Goal: Communication & Community: Connect with others

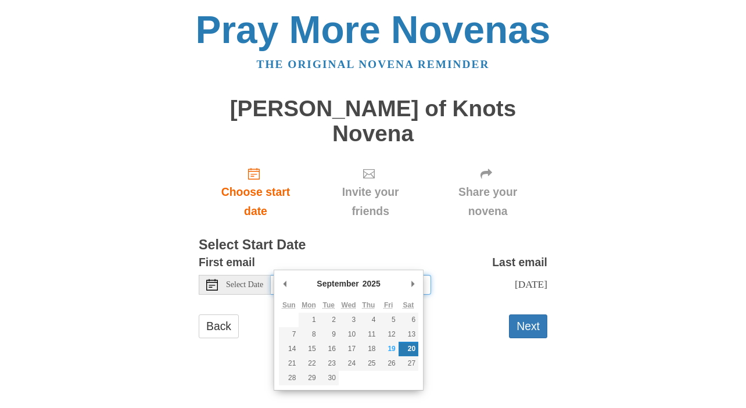
click at [365, 275] on input "Saturday, September 20th" at bounding box center [351, 285] width 160 height 20
type input "Friday, September 19th"
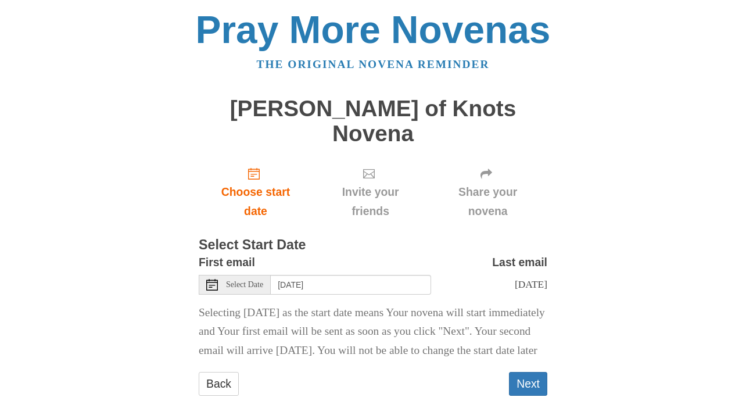
scroll to position [16, 0]
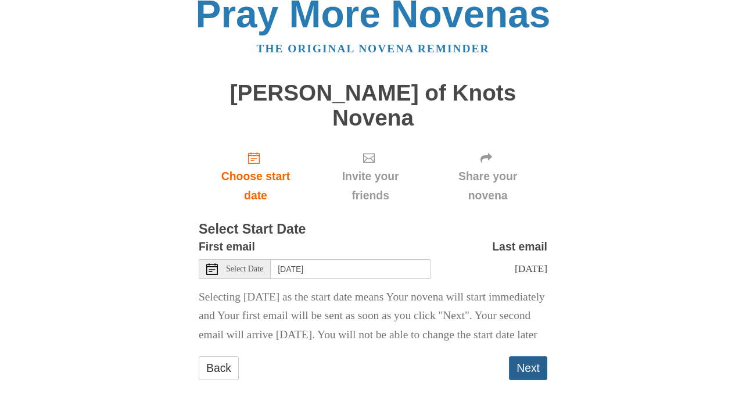
click at [525, 365] on button "Next" at bounding box center [528, 368] width 38 height 24
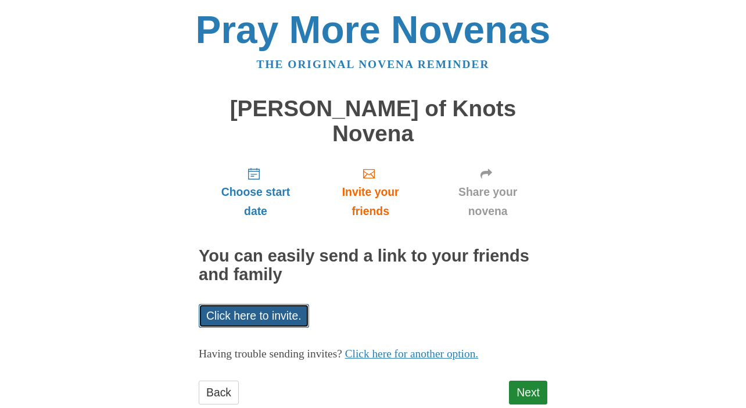
click at [231, 304] on link "Click here to invite." at bounding box center [254, 316] width 110 height 24
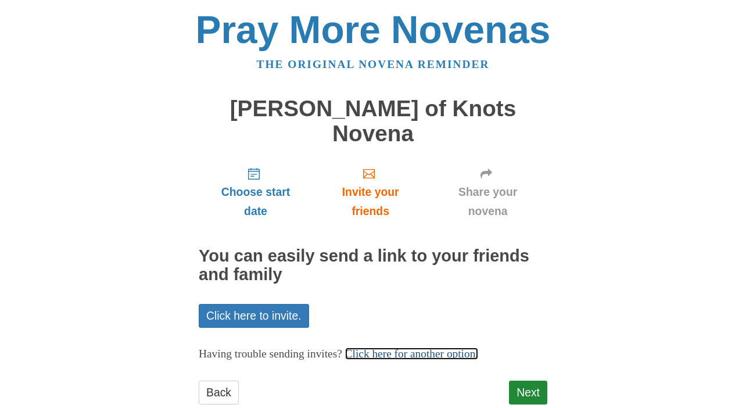
click at [427, 347] on link "Click here for another option." at bounding box center [412, 353] width 134 height 12
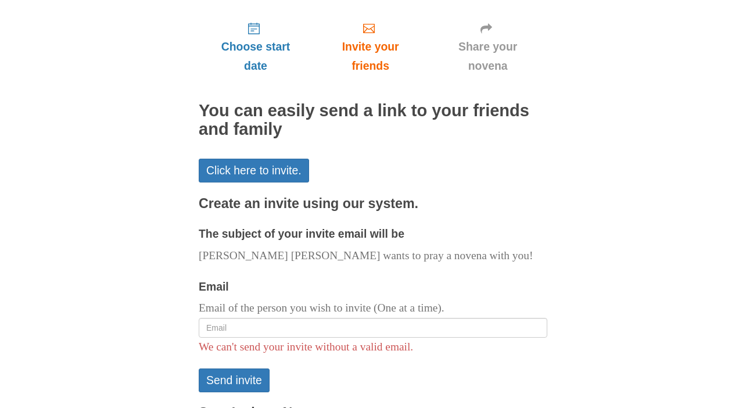
scroll to position [204, 0]
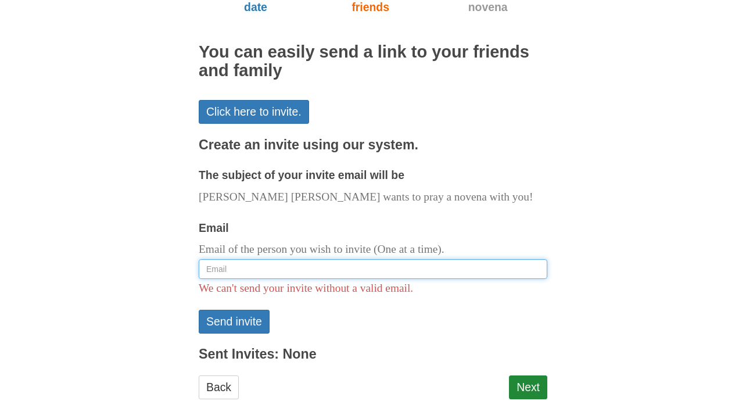
click at [300, 259] on input "Email" at bounding box center [373, 269] width 348 height 20
type input "[EMAIL_ADDRESS][DOMAIN_NAME]"
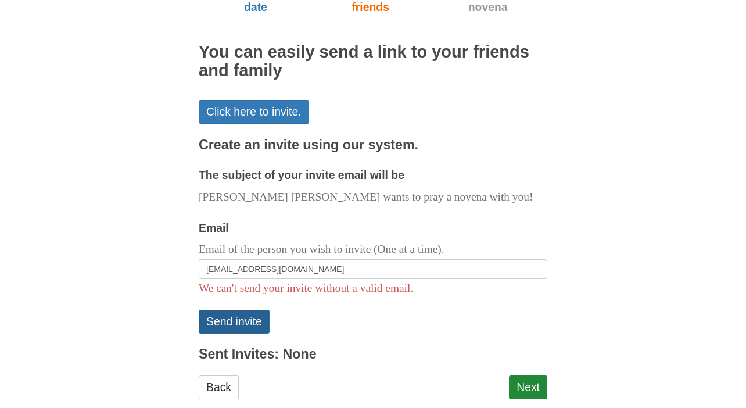
click at [231, 309] on button "Send invite" at bounding box center [234, 321] width 71 height 24
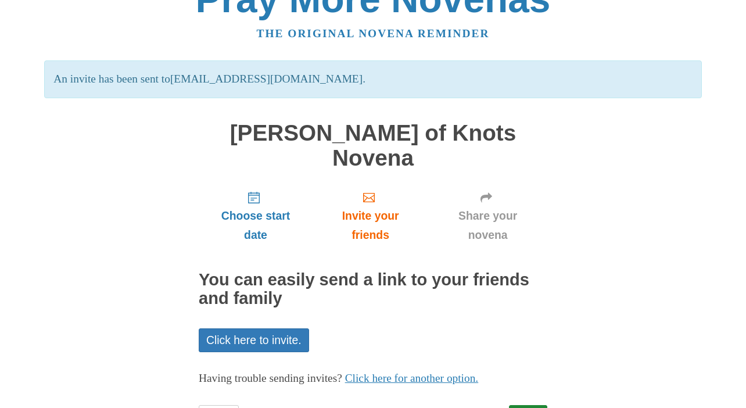
scroll to position [60, 0]
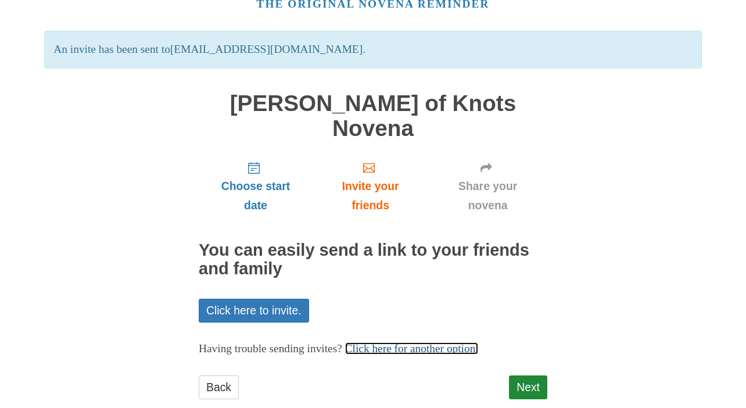
click at [395, 342] on link "Click here for another option." at bounding box center [412, 348] width 134 height 12
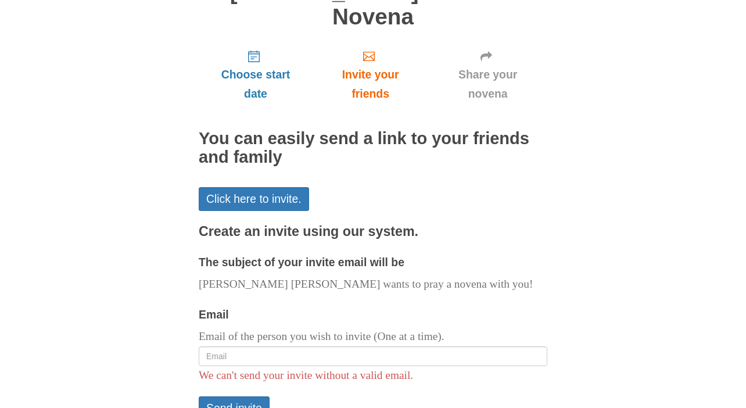
scroll to position [232, 0]
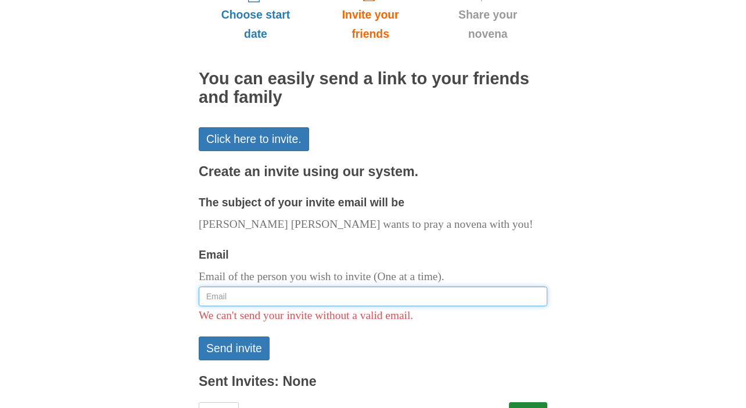
click at [296, 286] on input "Email" at bounding box center [373, 296] width 348 height 20
type input "[EMAIL_ADDRESS][DOMAIN_NAME]"
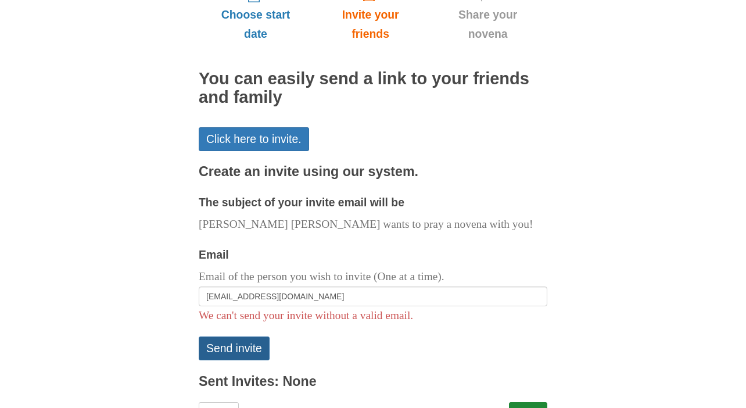
click at [234, 336] on button "Send invite" at bounding box center [234, 348] width 71 height 24
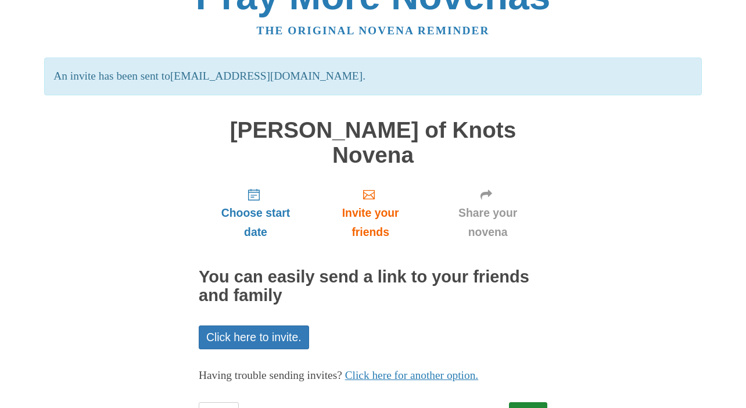
scroll to position [60, 0]
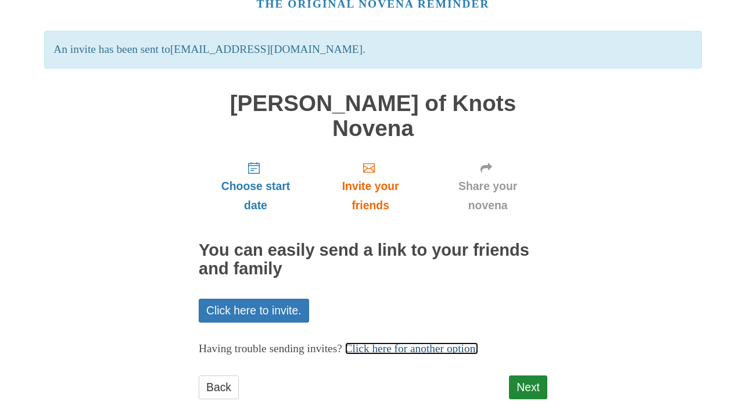
click at [395, 342] on link "Click here for another option." at bounding box center [412, 348] width 134 height 12
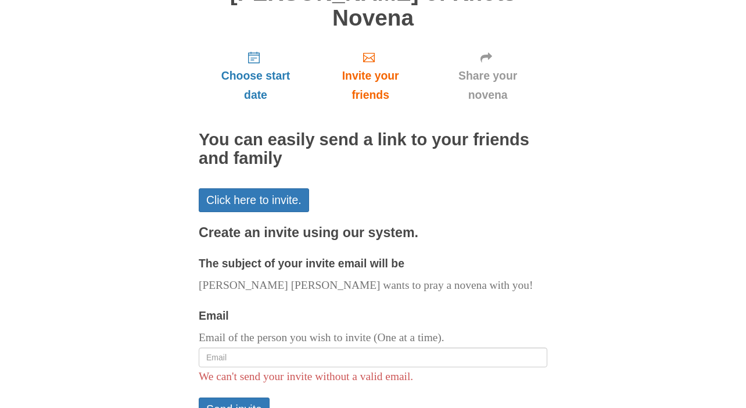
scroll to position [200, 0]
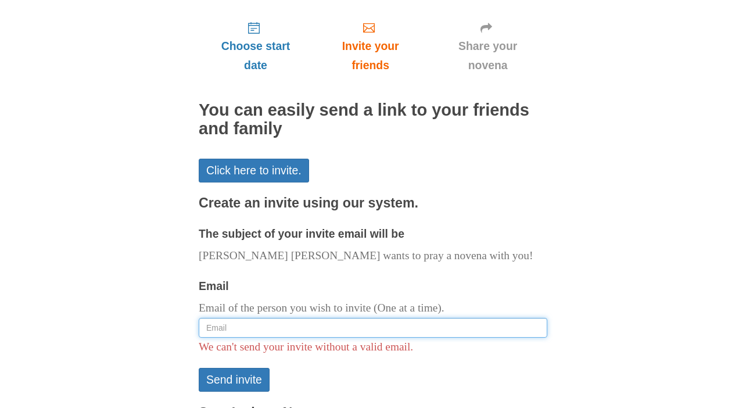
click at [347, 318] on input "Email" at bounding box center [373, 328] width 348 height 20
paste input "amvahlkamp@outlook.com"
type input "amvahlkamp@outlook.com"
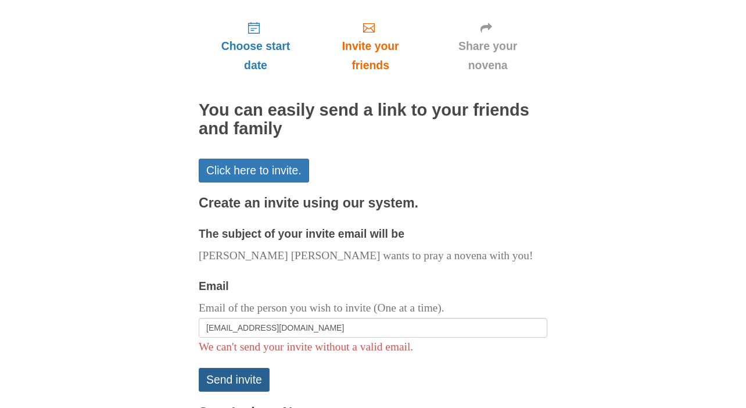
click at [229, 368] on button "Send invite" at bounding box center [234, 380] width 71 height 24
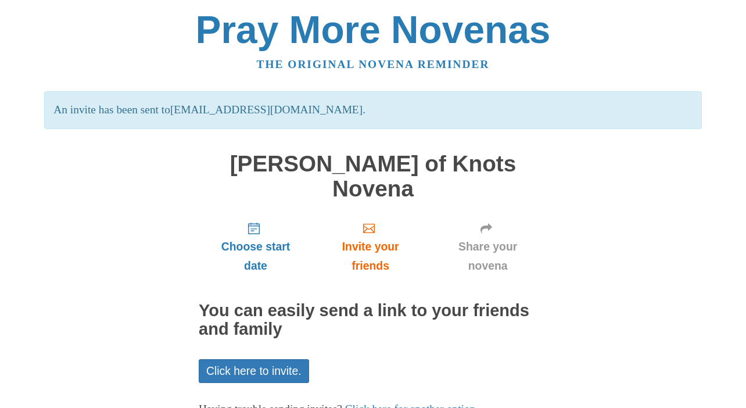
scroll to position [53, 0]
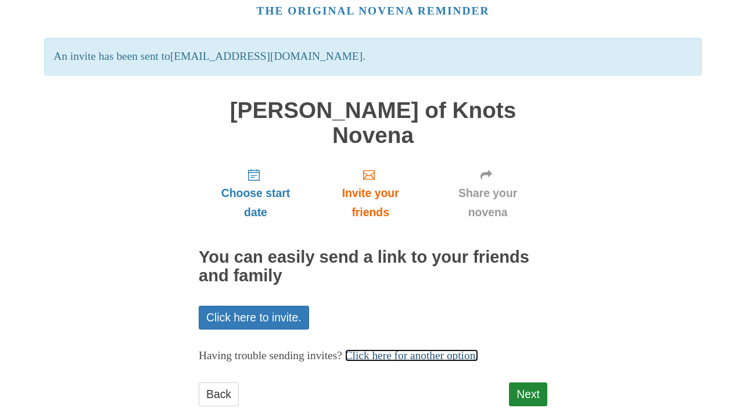
click at [391, 349] on link "Click here for another option." at bounding box center [412, 355] width 134 height 12
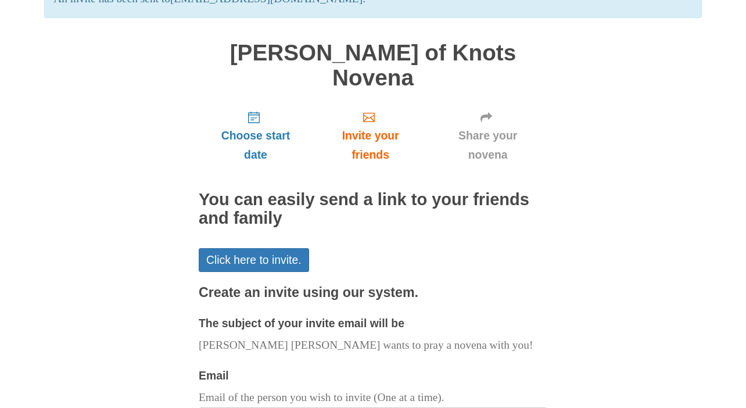
scroll to position [120, 0]
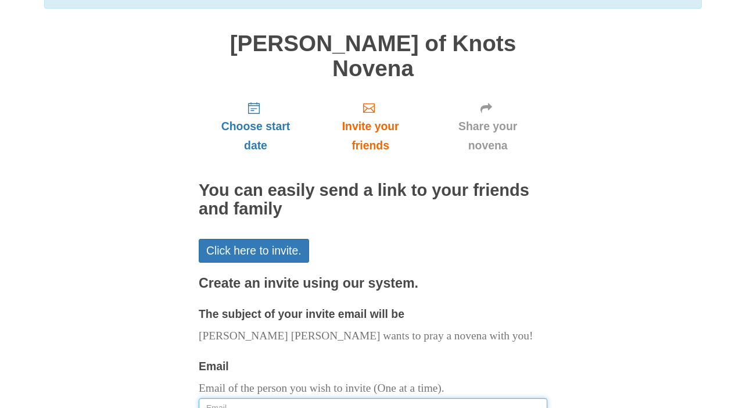
click at [279, 398] on input "Email" at bounding box center [373, 408] width 348 height 20
paste input "[EMAIL_ADDRESS][DOMAIN_NAME]"
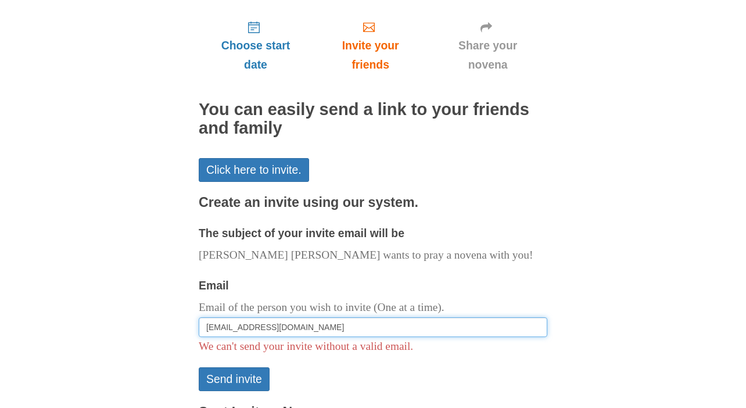
scroll to position [230, 0]
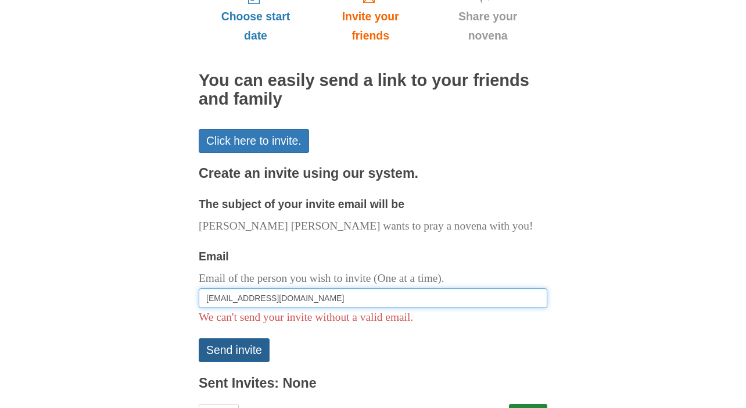
type input "[EMAIL_ADDRESS][DOMAIN_NAME]"
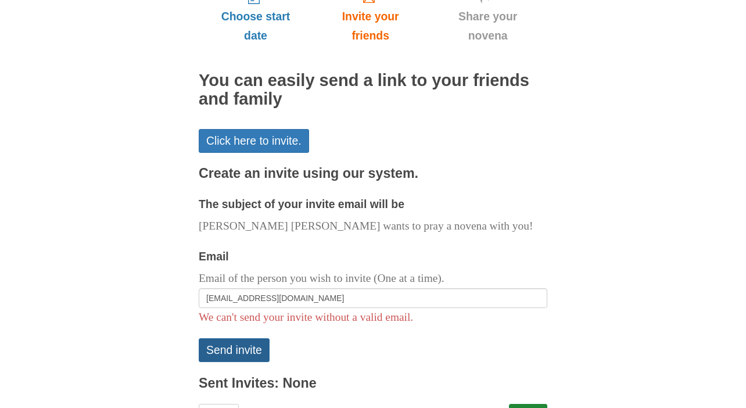
click at [235, 338] on button "Send invite" at bounding box center [234, 350] width 71 height 24
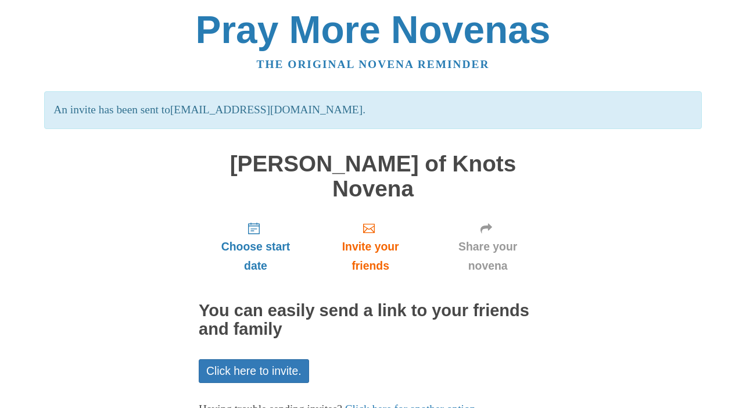
scroll to position [60, 0]
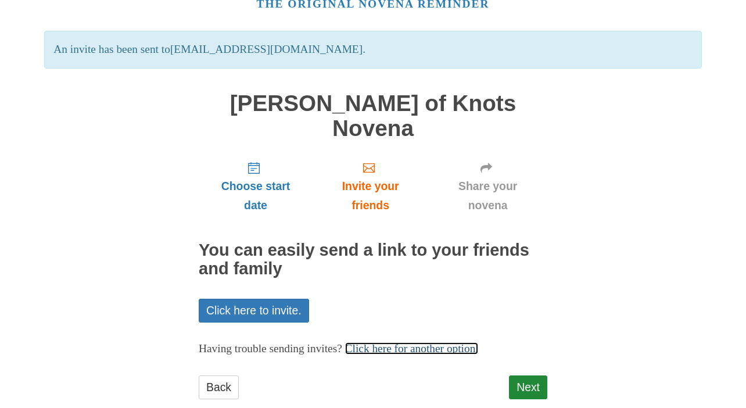
click at [377, 342] on link "Click here for another option." at bounding box center [412, 348] width 134 height 12
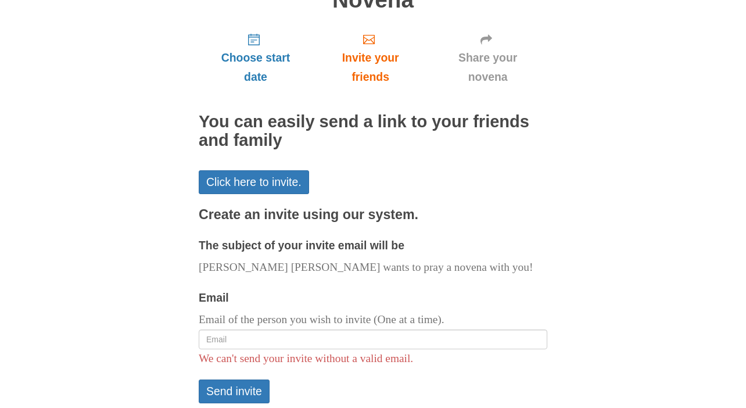
scroll to position [222, 0]
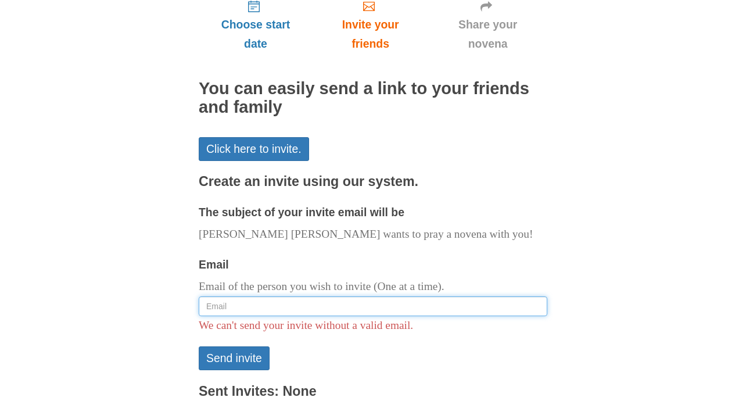
click at [251, 296] on input "Email" at bounding box center [373, 306] width 348 height 20
click at [247, 296] on input "Email" at bounding box center [373, 306] width 348 height 20
paste input "Mkrich2@gmail.com"
type input "Mkrich2@gmail.com"
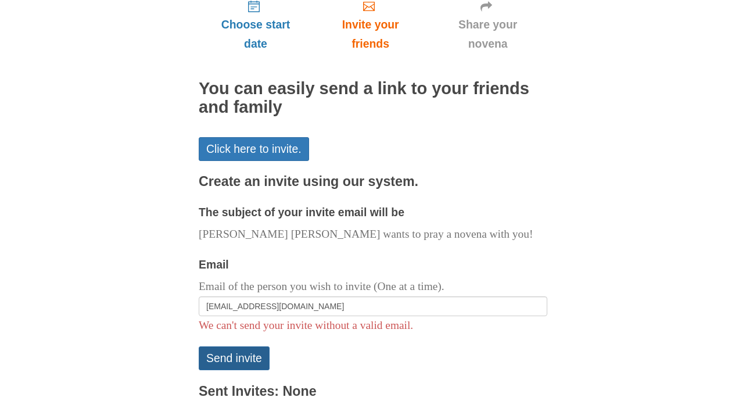
click at [235, 346] on button "Send invite" at bounding box center [234, 358] width 71 height 24
